Goal: Transaction & Acquisition: Obtain resource

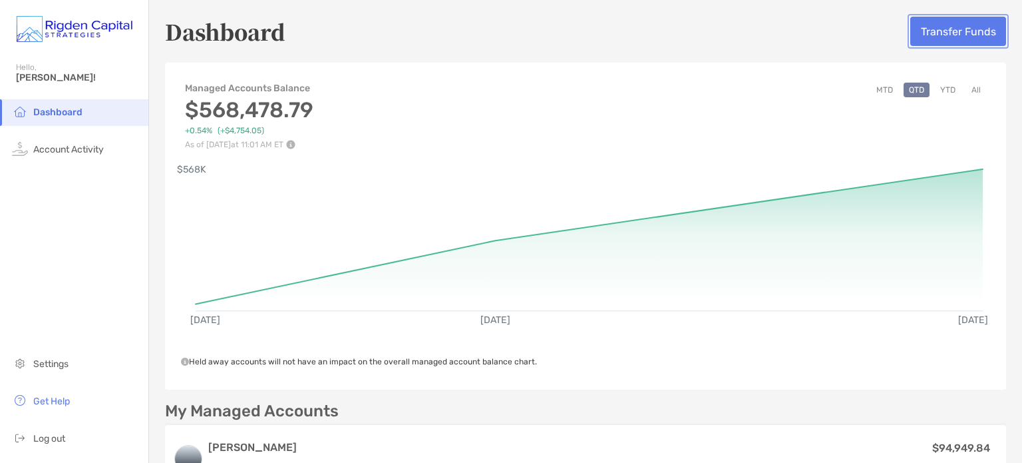
click at [949, 40] on button "Transfer Funds" at bounding box center [959, 31] width 96 height 29
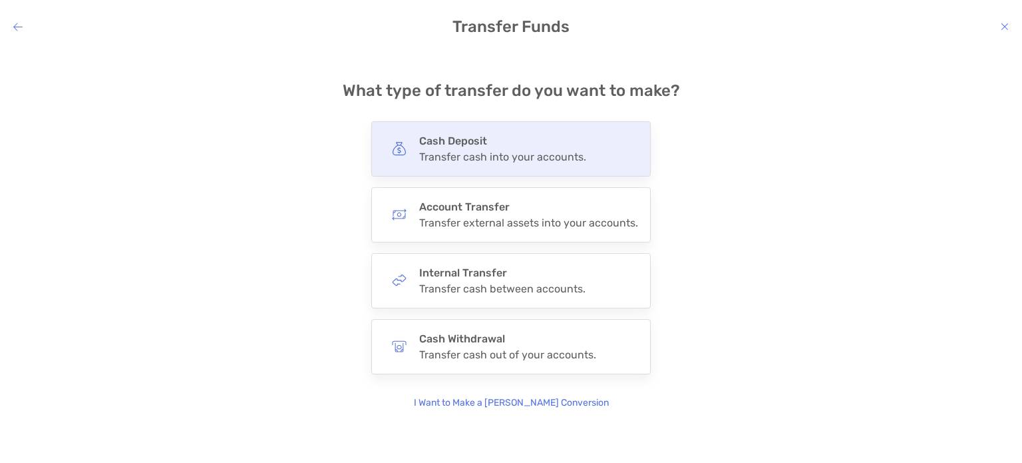
click at [545, 170] on div "Cash Deposit Transfer cash into your accounts." at bounding box center [511, 148] width 280 height 55
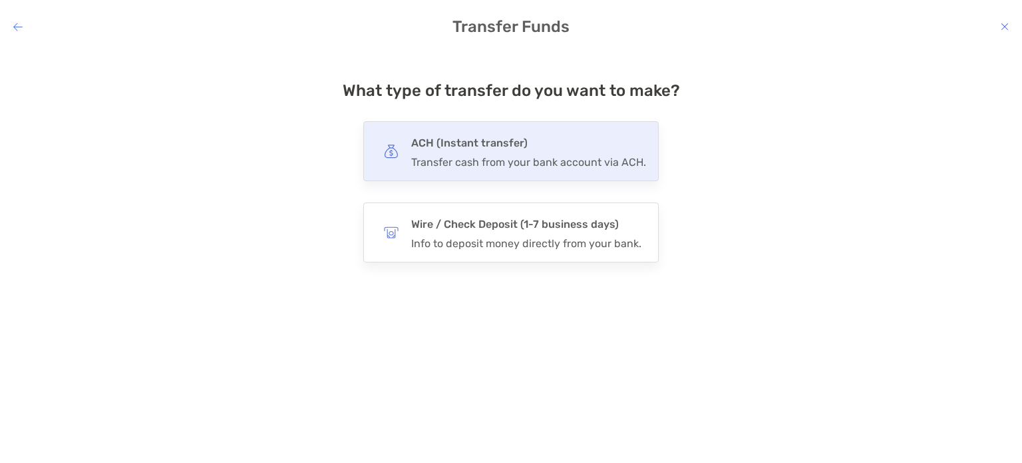
click at [540, 167] on div "Transfer cash from your bank account via ACH." at bounding box center [528, 162] width 235 height 13
click at [0, 0] on input "***" at bounding box center [0, 0] width 0 height 0
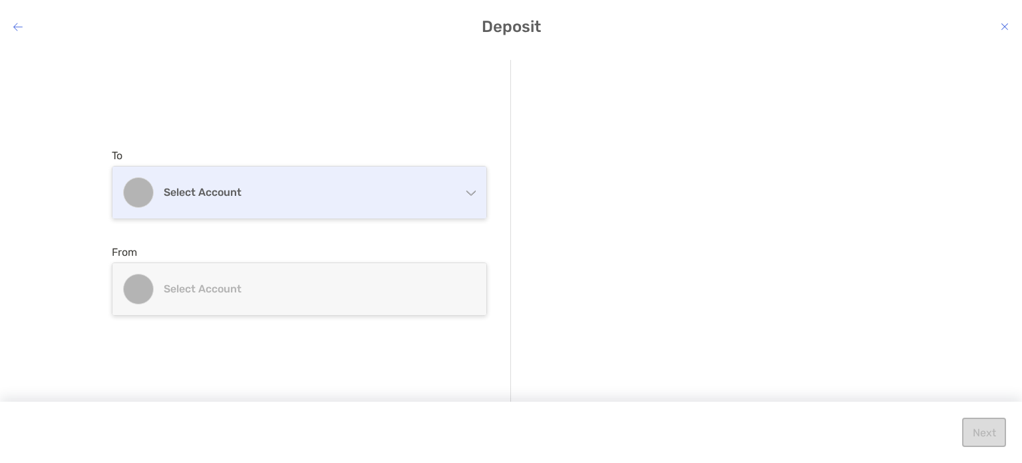
click at [373, 183] on div "Select account" at bounding box center [299, 192] width 374 height 52
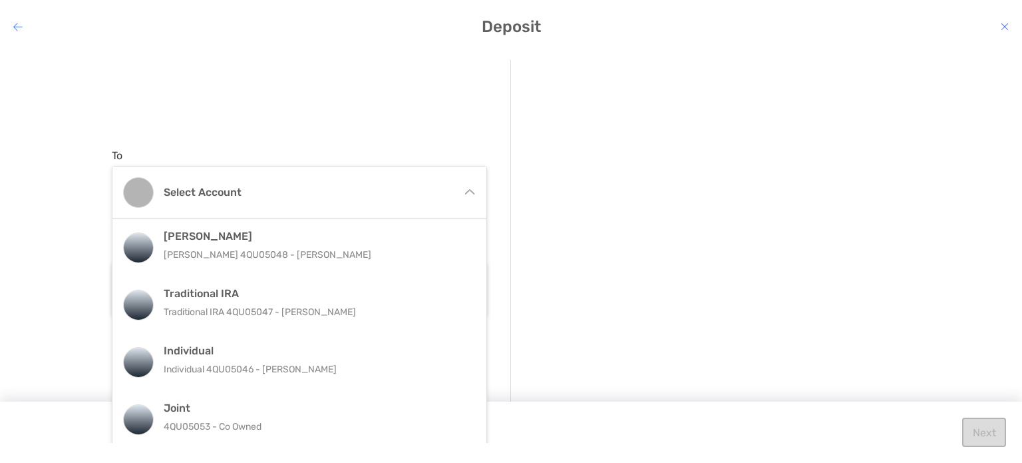
click at [210, 368] on p "Individual 4QU05046 - [PERSON_NAME]" at bounding box center [314, 369] width 300 height 17
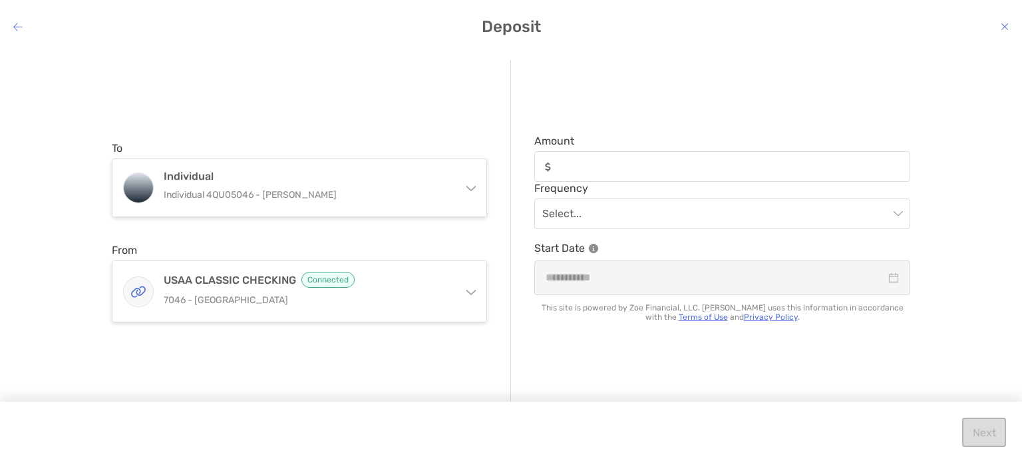
click at [664, 176] on div "modal" at bounding box center [722, 166] width 376 height 31
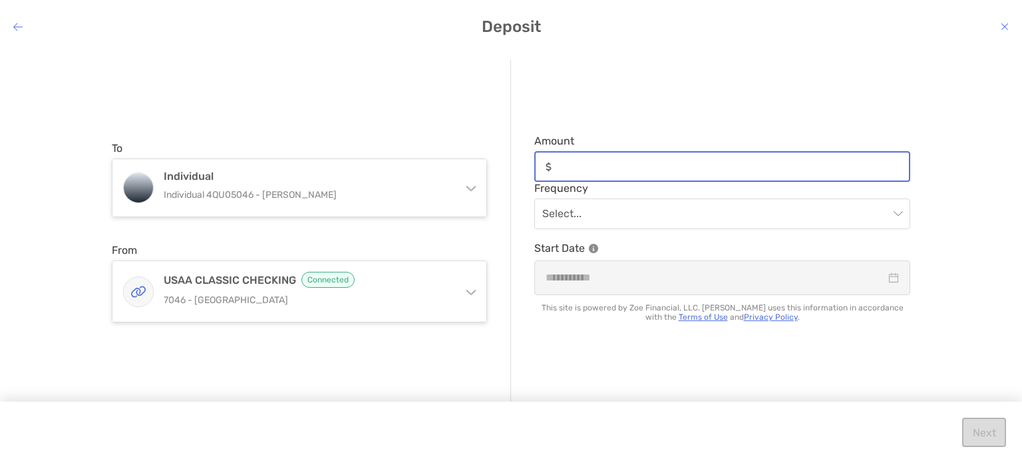
click at [664, 172] on input "Amount" at bounding box center [733, 166] width 352 height 11
type input "*"
type input "***"
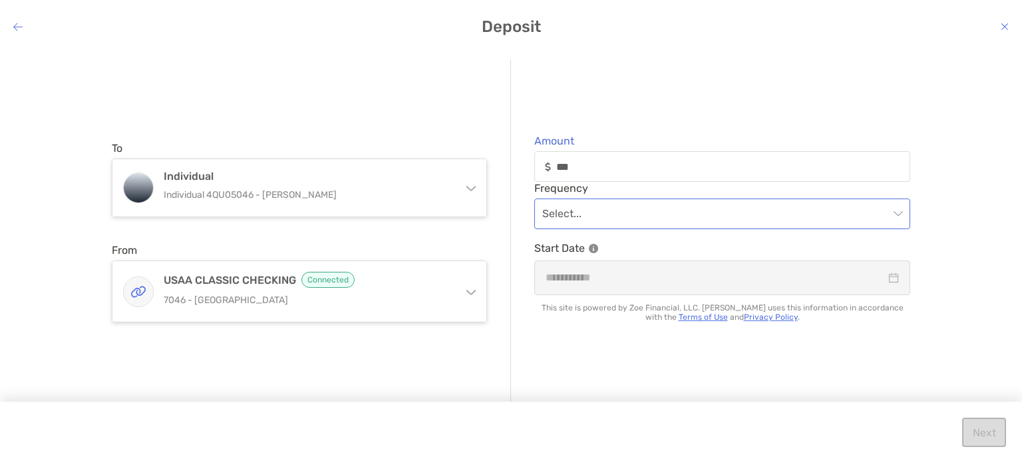
click at [655, 214] on input "modal" at bounding box center [715, 213] width 347 height 29
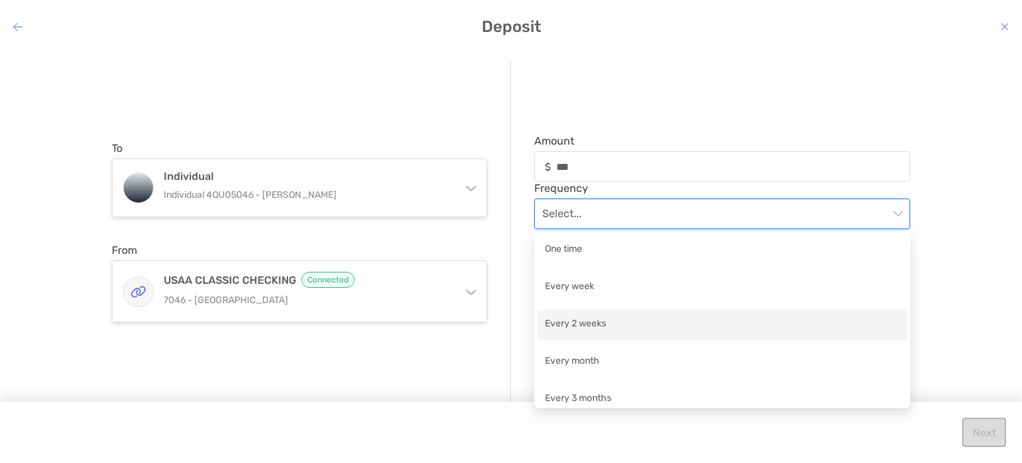
click at [583, 319] on div "Every 2 weeks" at bounding box center [722, 324] width 355 height 17
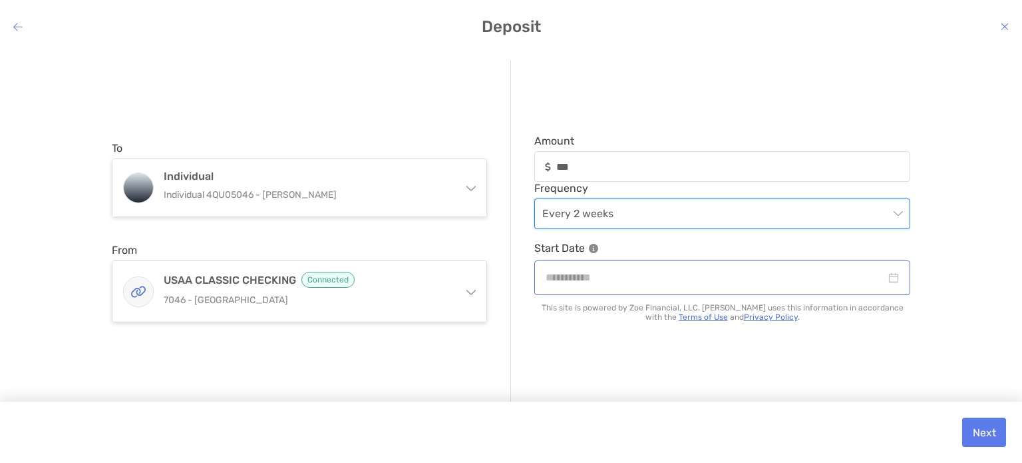
click at [583, 268] on div "modal" at bounding box center [722, 277] width 376 height 34
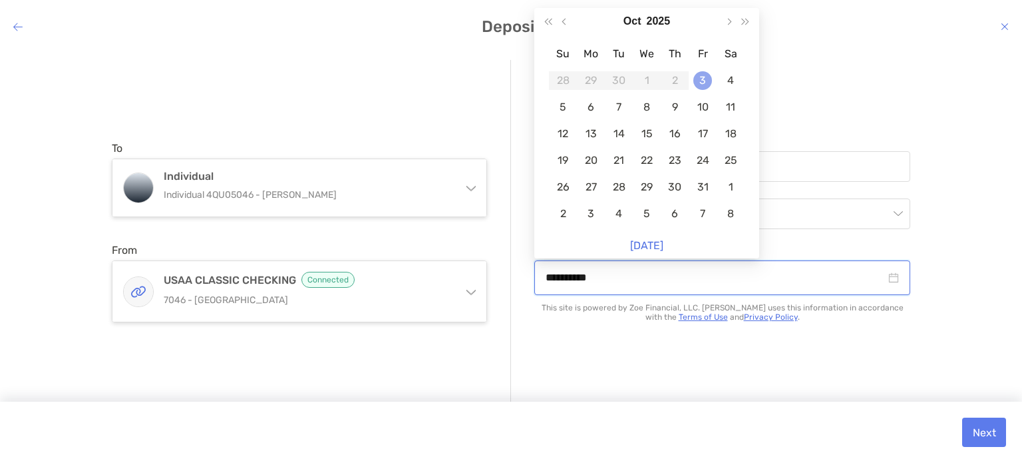
type input "**********"
click at [707, 77] on div "3" at bounding box center [703, 80] width 19 height 19
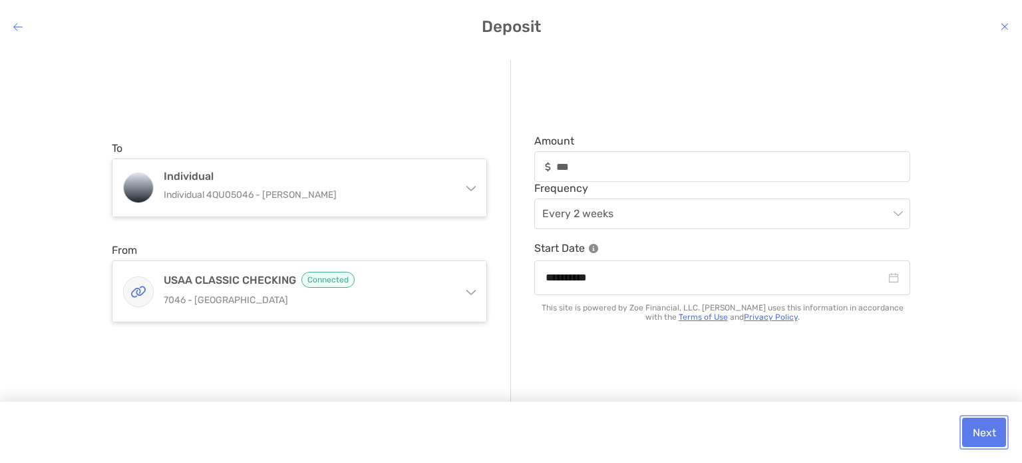
click at [980, 425] on button "Next" at bounding box center [984, 431] width 44 height 29
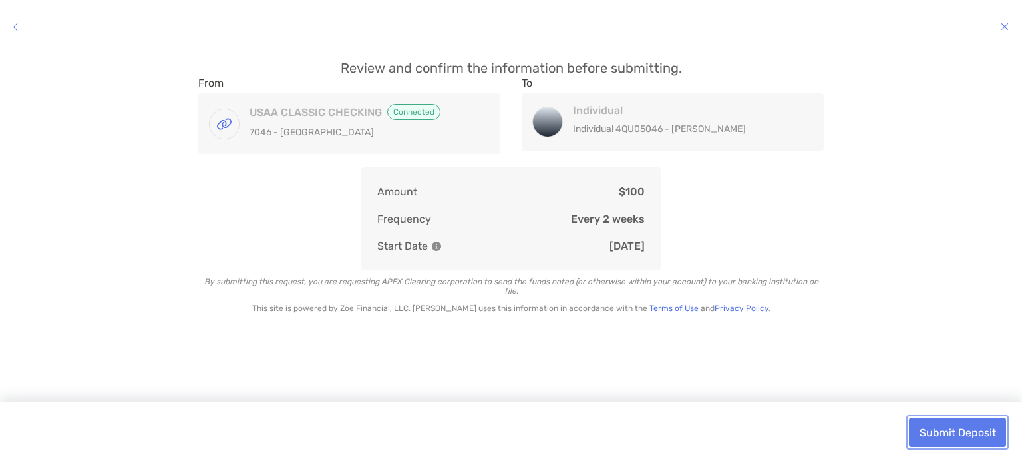
click at [978, 431] on button "Submit Deposit" at bounding box center [957, 431] width 97 height 29
